Goal: Navigation & Orientation: Find specific page/section

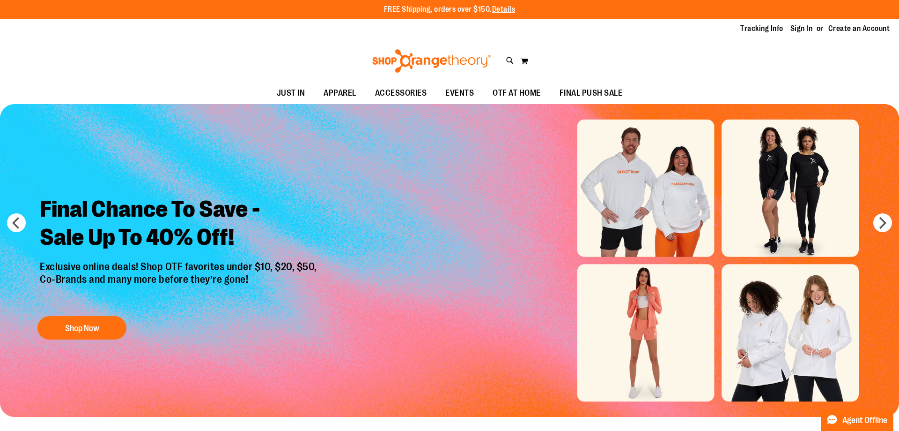
click at [795, 25] on link "Sign In" at bounding box center [802, 28] width 22 height 10
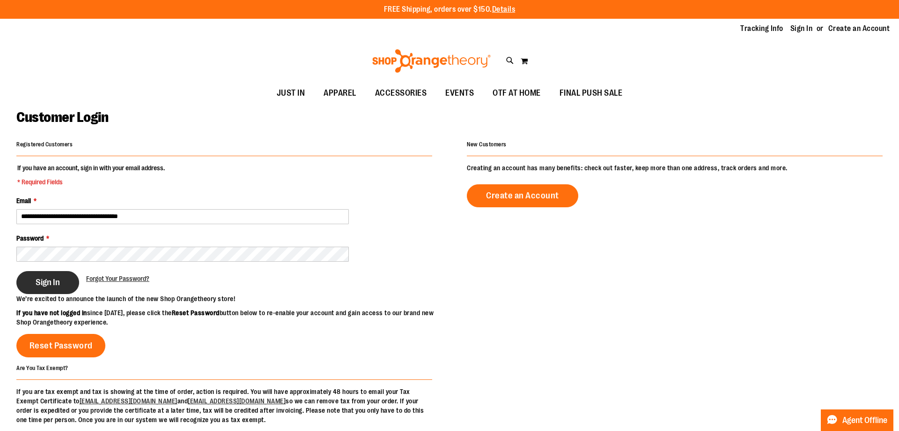
click at [77, 271] on div at bounding box center [224, 271] width 416 height 0
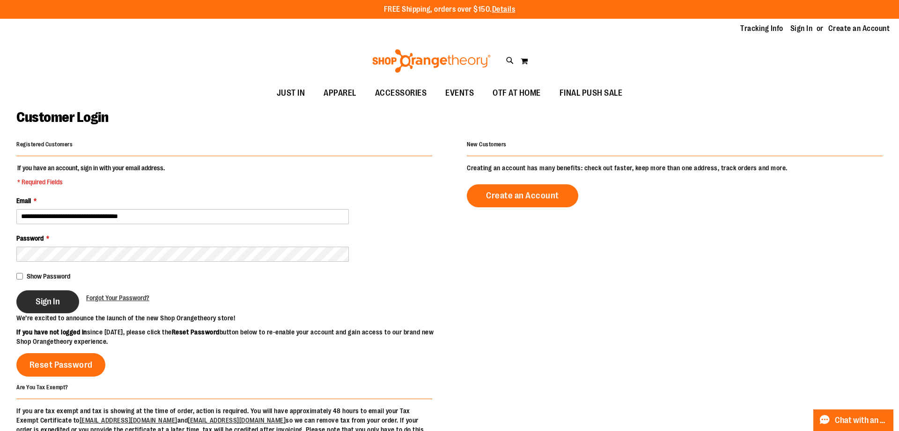
click at [56, 293] on button "Sign In" at bounding box center [47, 301] width 63 height 23
click at [38, 304] on div "Sign In" at bounding box center [51, 301] width 70 height 23
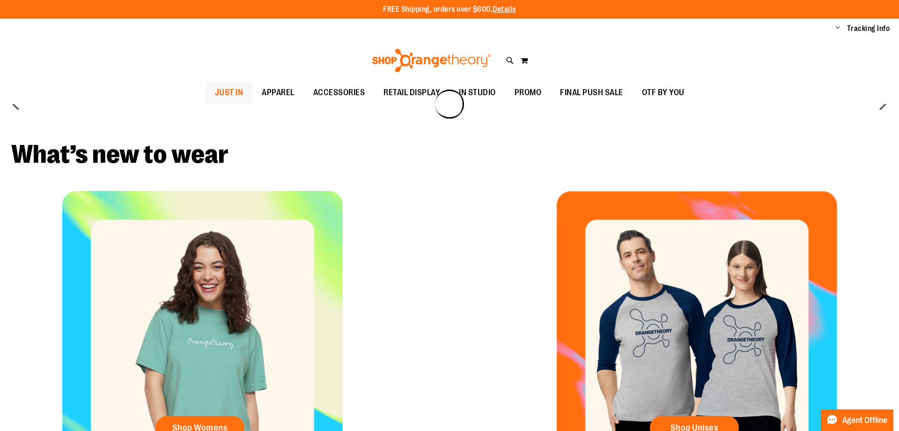
click at [215, 82] on span "JUST IN" at bounding box center [229, 92] width 29 height 21
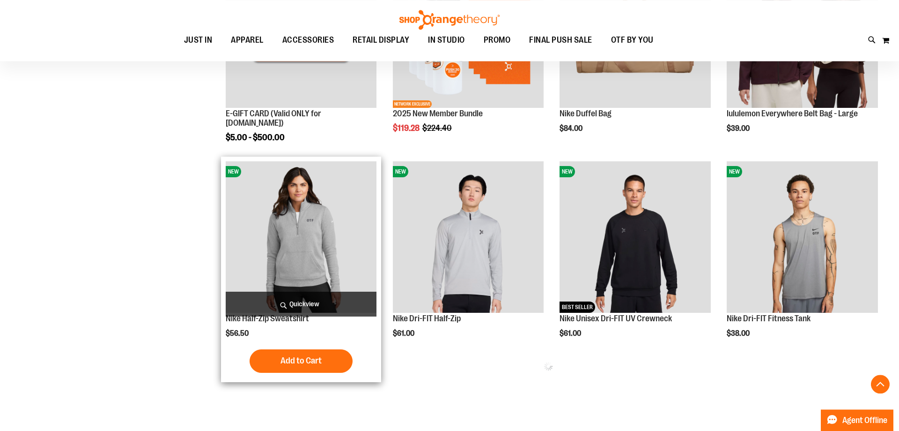
type input "**********"
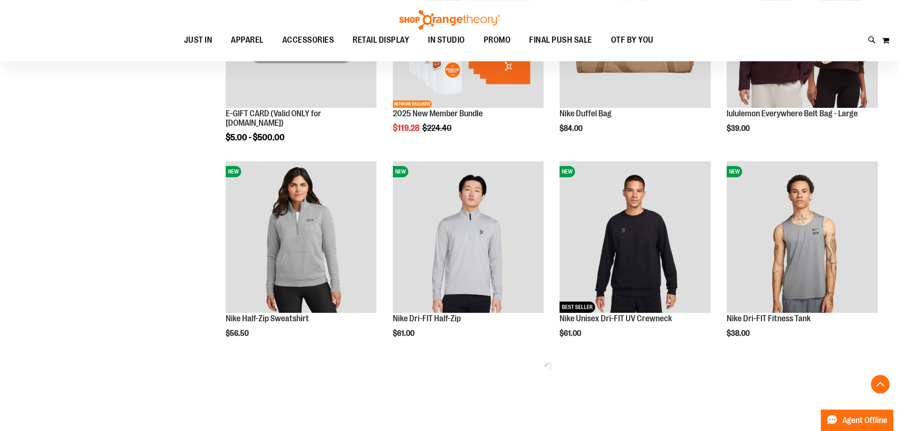
scroll to position [501, 0]
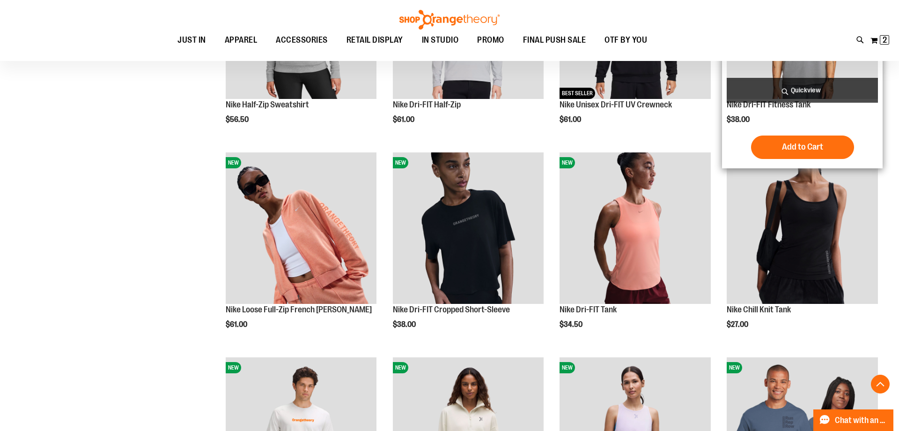
scroll to position [310, 0]
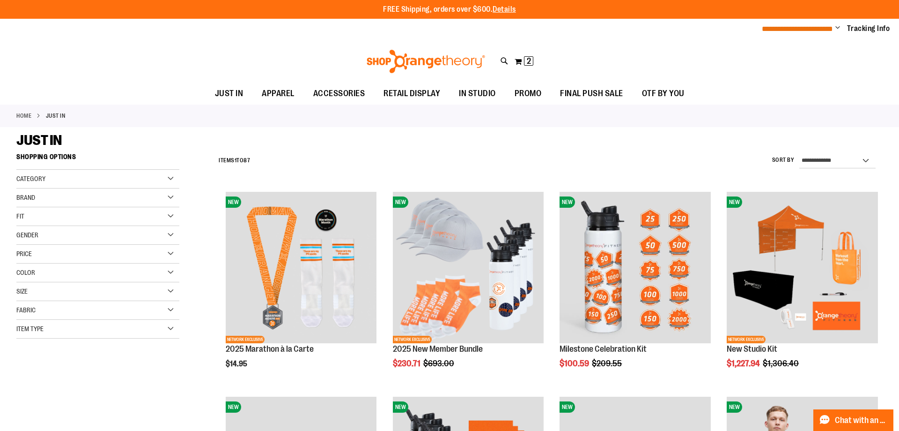
click at [823, 30] on span "**********" at bounding box center [797, 28] width 71 height 7
click at [836, 29] on span "Change" at bounding box center [838, 28] width 5 height 9
drag, startPoint x: 808, startPoint y: 67, endPoint x: 794, endPoint y: 67, distance: 14.1
click at [808, 67] on link "Sign Out" at bounding box center [805, 63] width 82 height 18
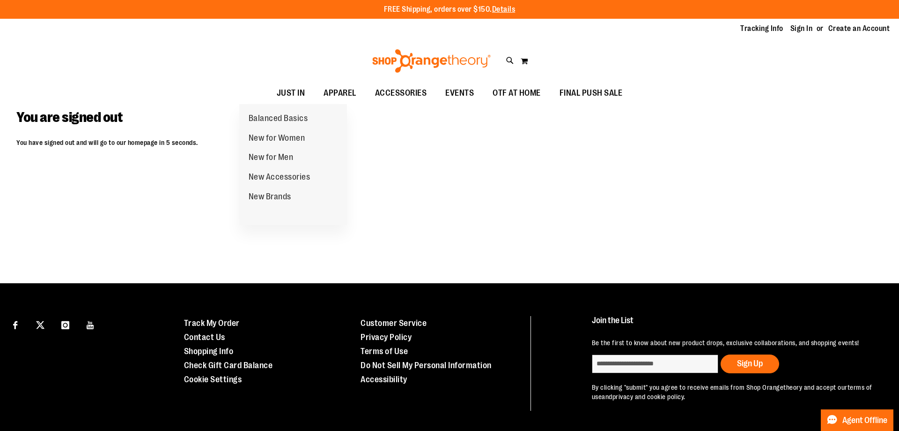
click at [281, 93] on span "JUST IN" at bounding box center [291, 92] width 29 height 21
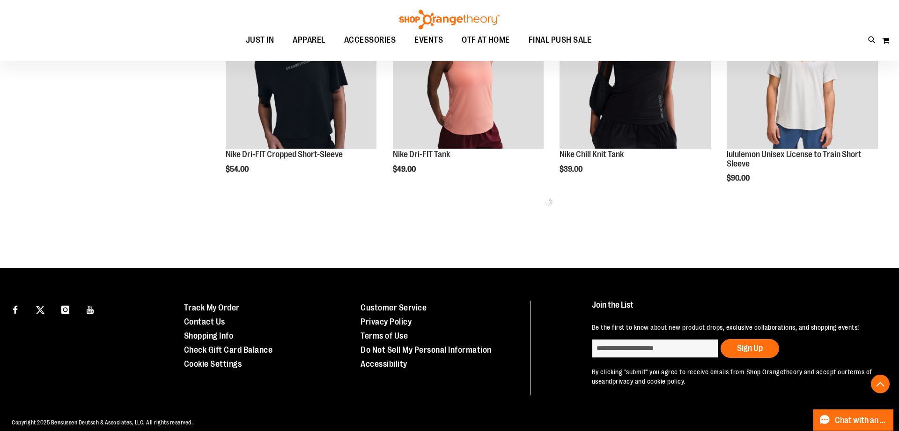
scroll to position [501, 0]
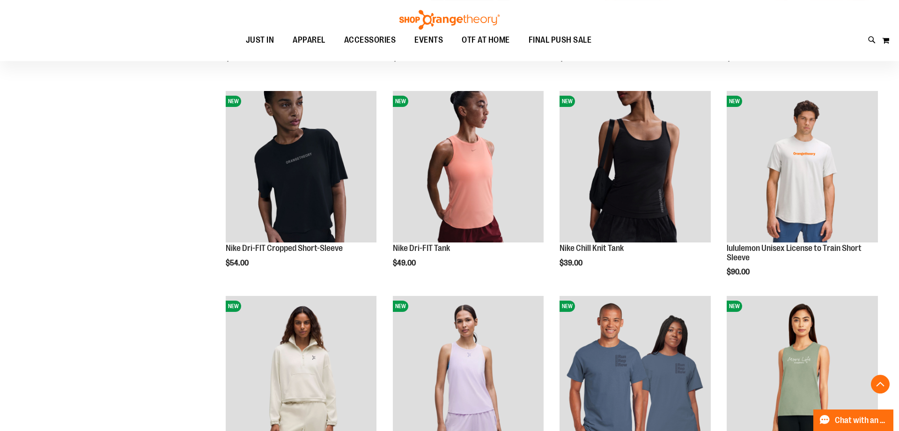
scroll to position [167, 0]
